Goal: Information Seeking & Learning: Learn about a topic

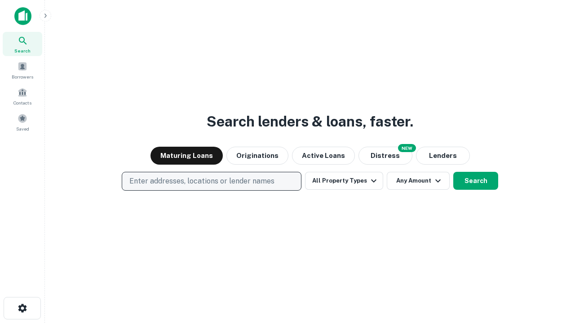
click at [211, 182] on p "Enter addresses, locations or lender names" at bounding box center [201, 181] width 145 height 11
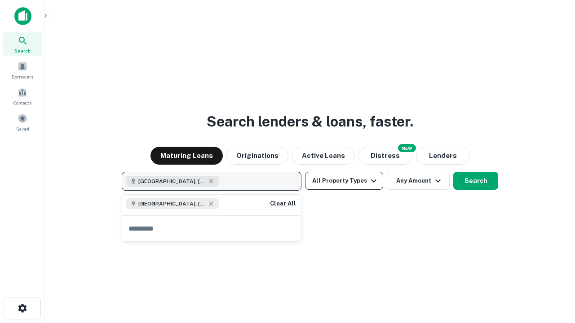
click at [344, 181] on button "All Property Types" at bounding box center [344, 181] width 78 height 18
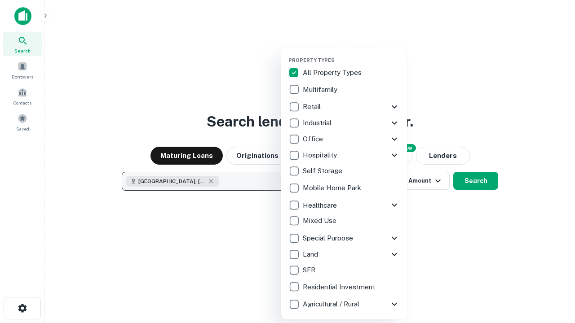
click at [351, 54] on button "button" at bounding box center [351, 54] width 126 height 0
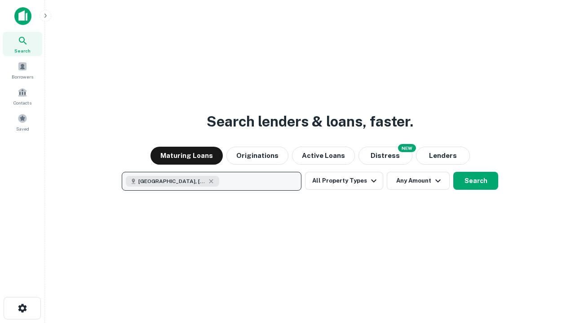
scroll to position [14, 0]
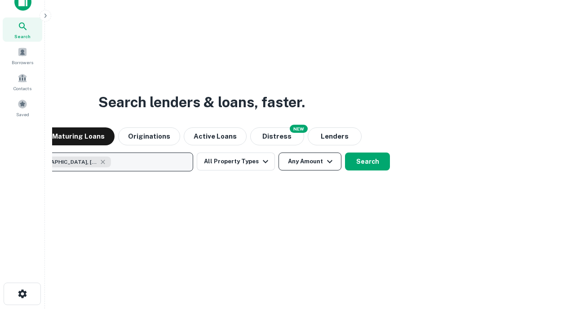
click at [279, 153] on button "Any Amount" at bounding box center [310, 162] width 63 height 18
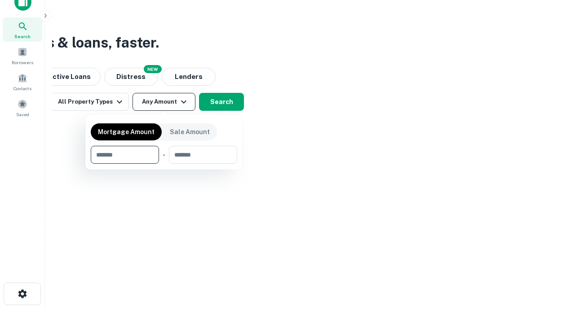
type input "*******"
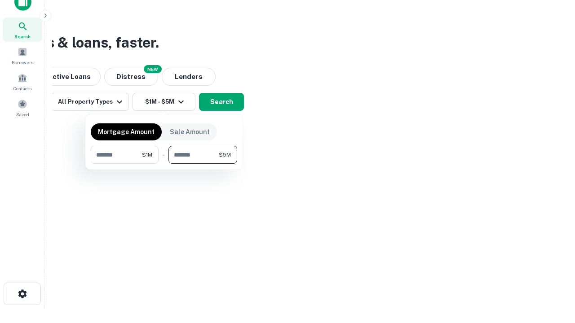
type input "*******"
click at [164, 164] on button "button" at bounding box center [164, 164] width 146 height 0
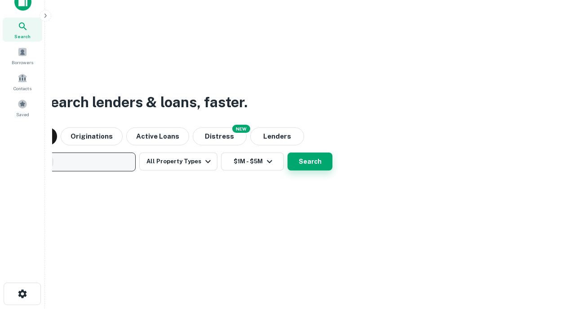
click at [288, 153] on button "Search" at bounding box center [310, 162] width 45 height 18
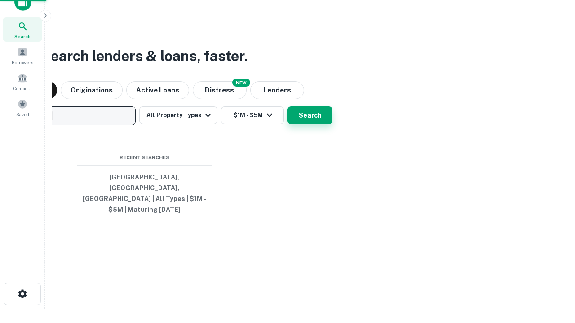
scroll to position [29, 254]
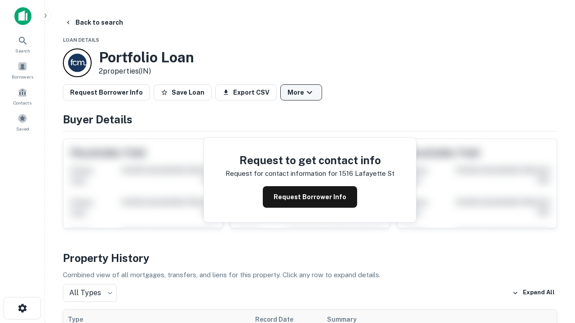
click at [301, 93] on button "More" at bounding box center [301, 92] width 42 height 16
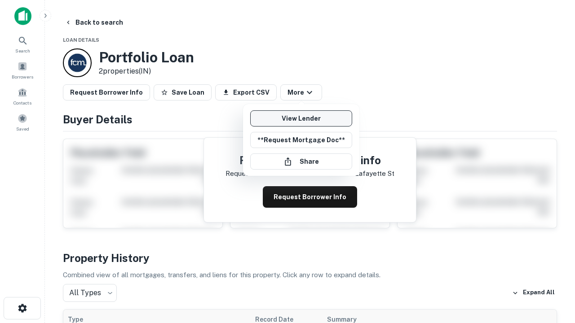
click at [301, 119] on link "View Lender" at bounding box center [301, 119] width 102 height 16
